Goal: Task Accomplishment & Management: Complete application form

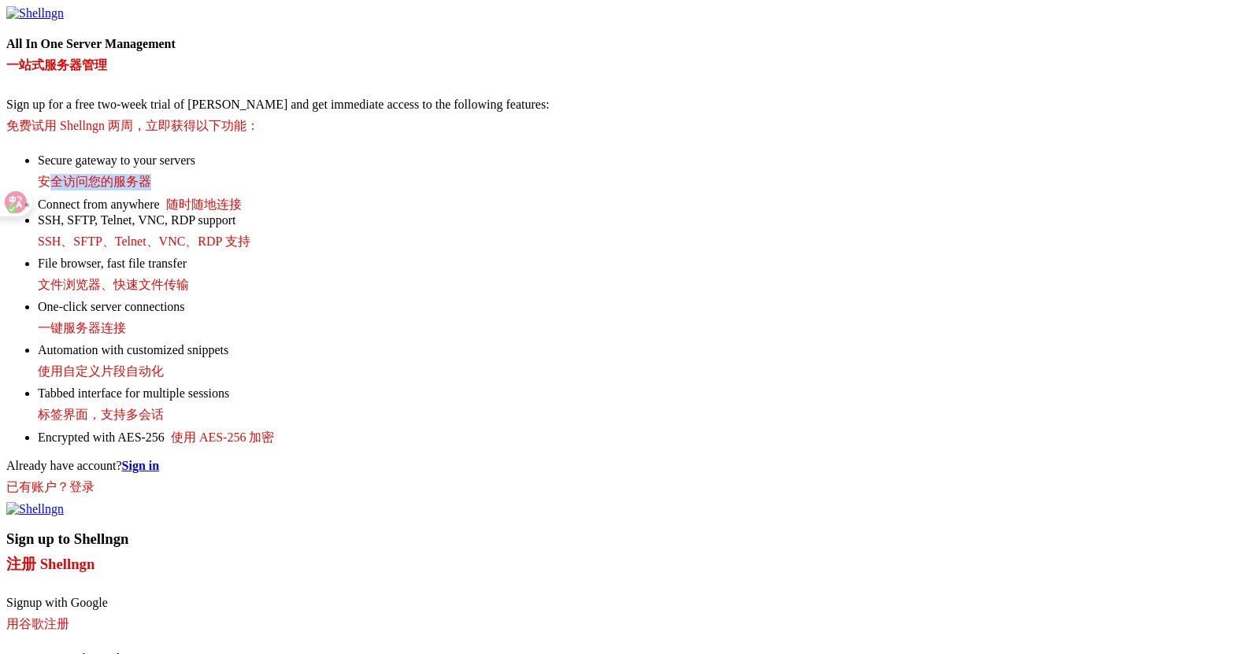
drag, startPoint x: 181, startPoint y: 267, endPoint x: 83, endPoint y: 265, distance: 97.6
click at [83, 188] on font "安全访问您的服务器" at bounding box center [94, 181] width 113 height 13
click at [254, 197] on li "Secure gateway to your servers 安全访问您的服务器" at bounding box center [646, 175] width 1216 height 43
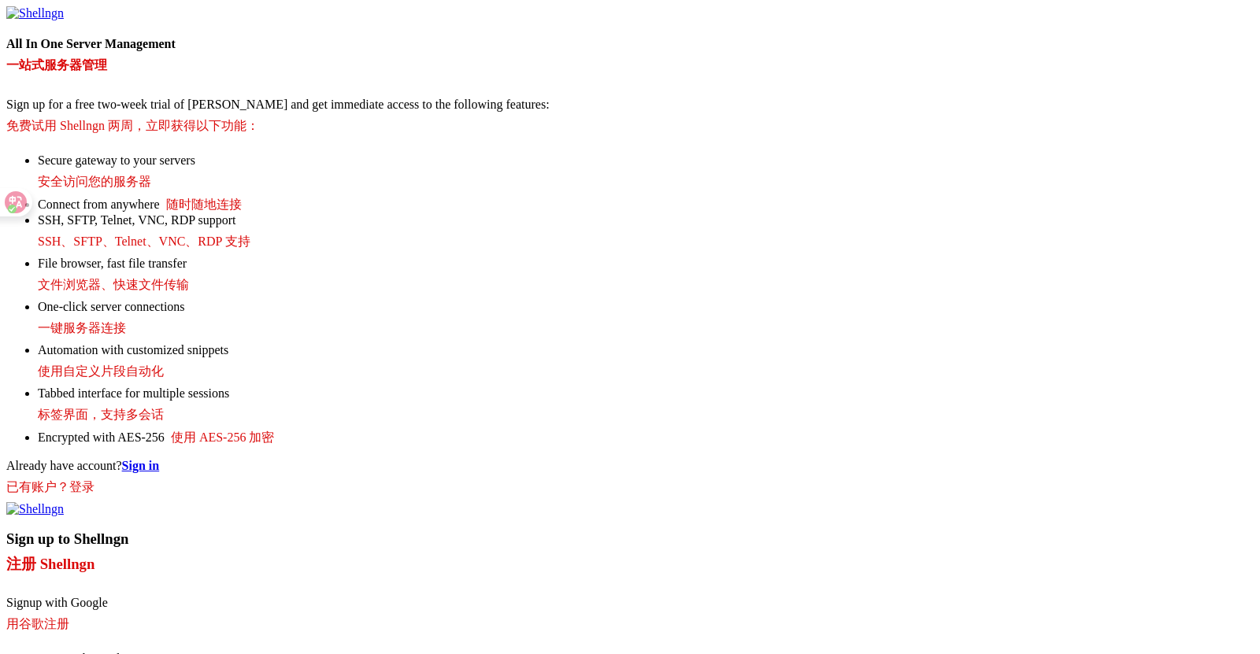
paste input "[EMAIL_ADDRESS][DOMAIN_NAME]"
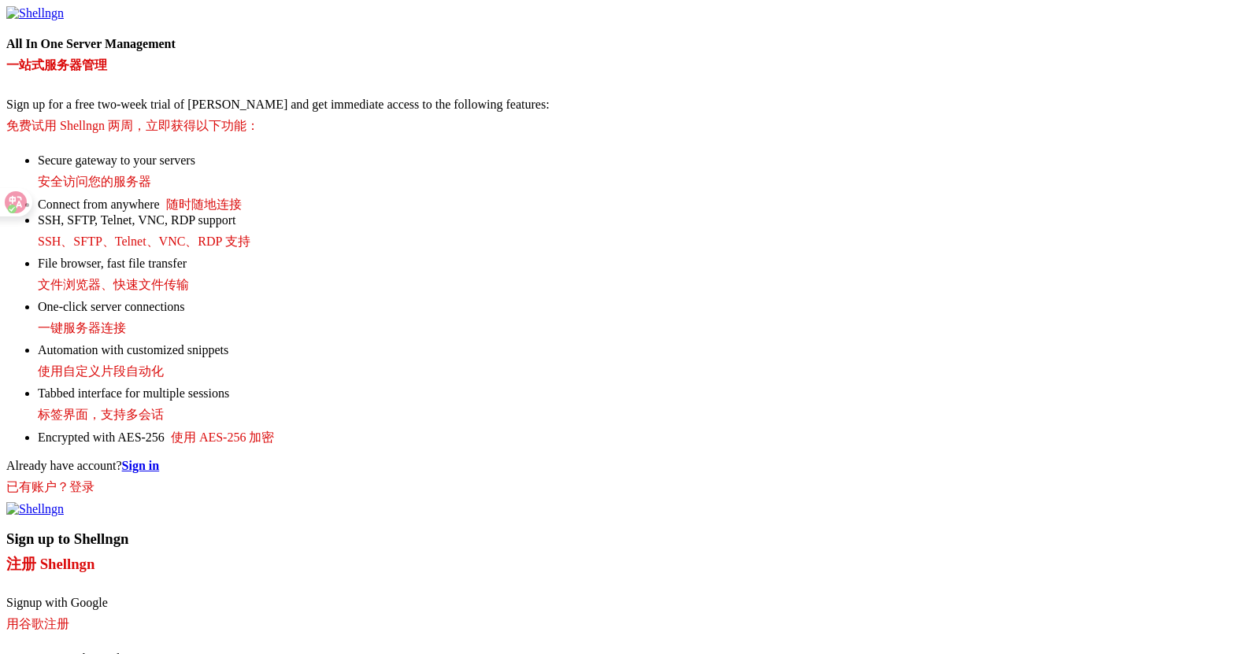
drag, startPoint x: 717, startPoint y: 324, endPoint x: 659, endPoint y: 330, distance: 58.5
type input "[EMAIL_ADDRESS][DOMAIN_NAME]"
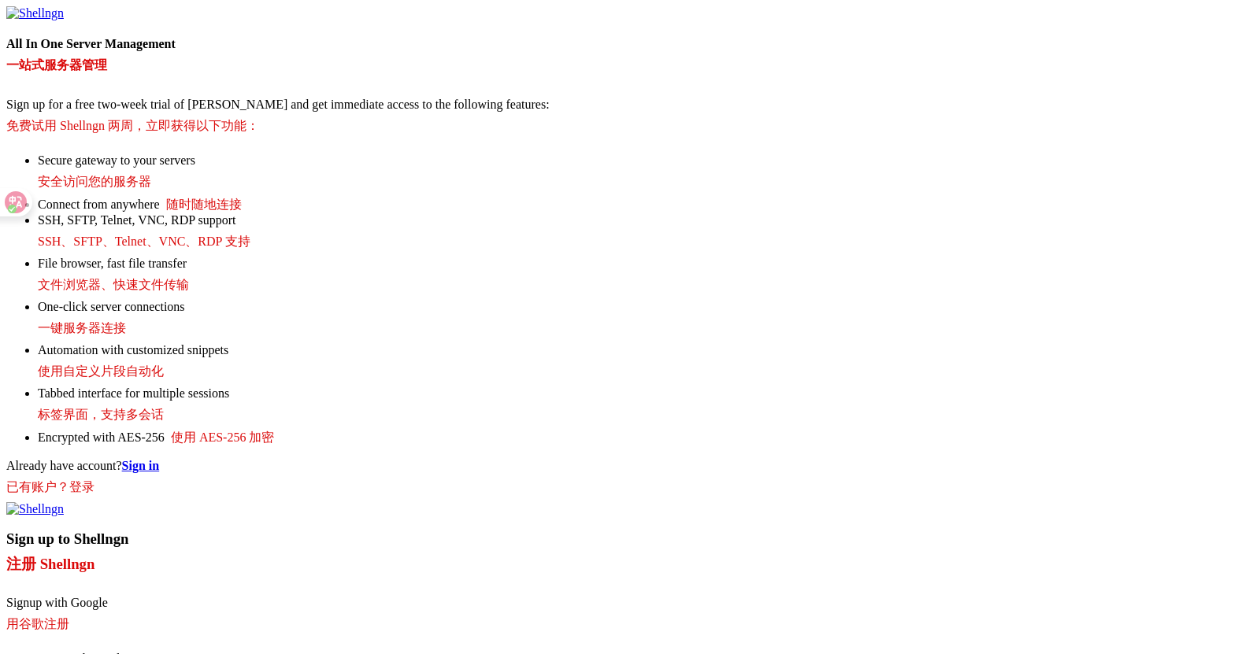
type input "jack"
checkbox input "true"
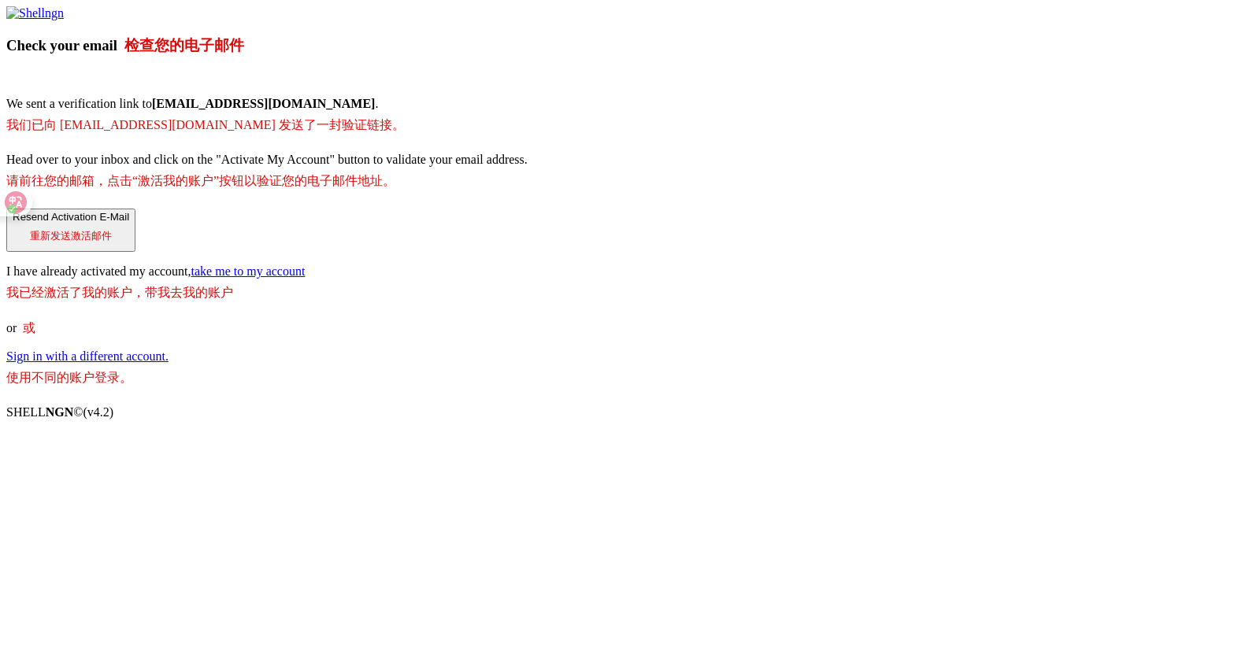
click at [376, 110] on b "[EMAIL_ADDRESS][DOMAIN_NAME]" at bounding box center [264, 103] width 224 height 13
